Goal: Find specific page/section: Find specific page/section

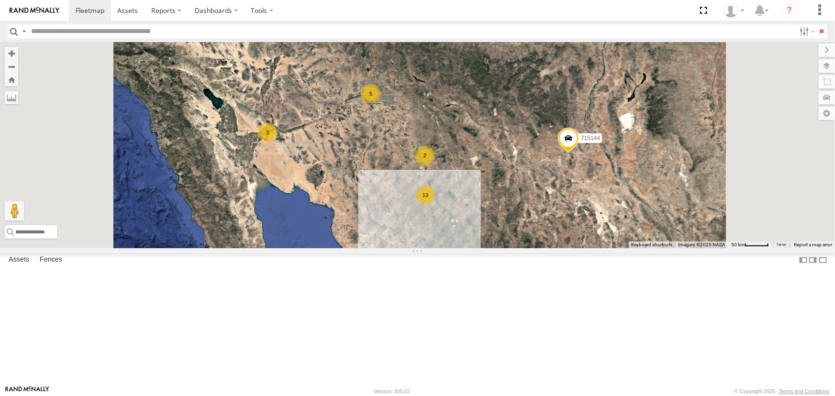
click at [0, 0] on div "715141" at bounding box center [0, 0] width 0 height 0
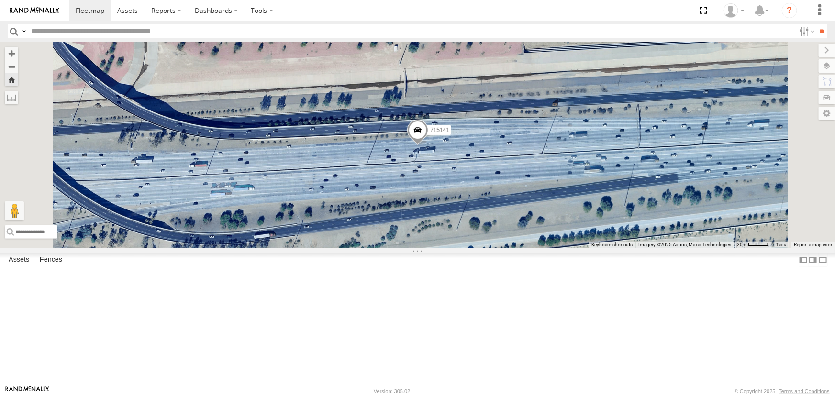
click at [0, 0] on div "FAD01" at bounding box center [0, 0] width 0 height 0
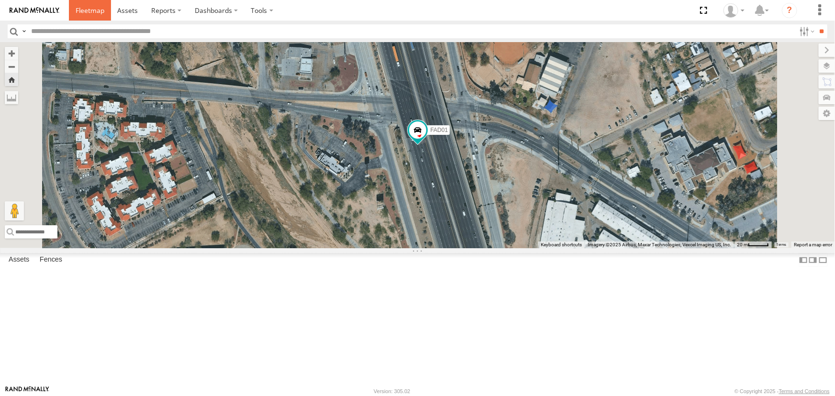
click at [99, 13] on span at bounding box center [90, 10] width 29 height 9
